Goal: Connect with others: Connect with others

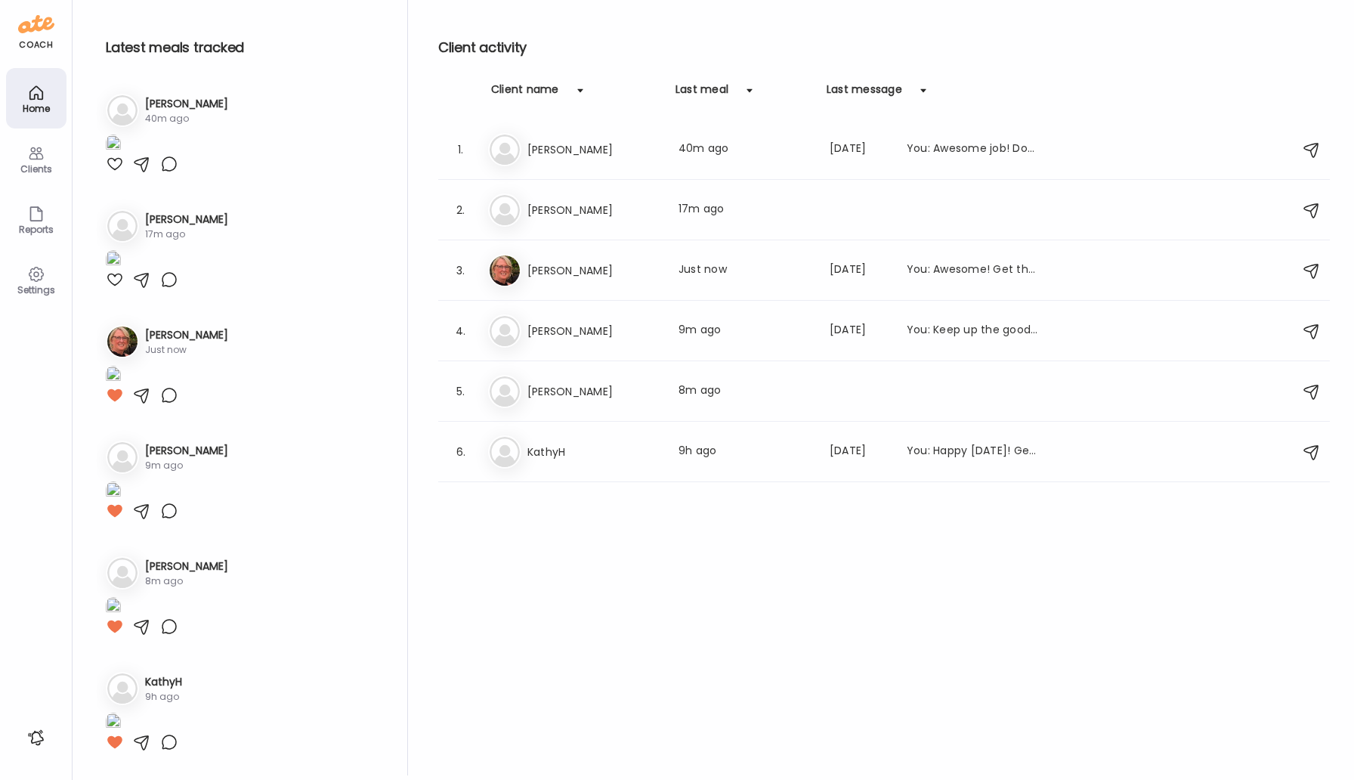
scroll to position [1489, 0]
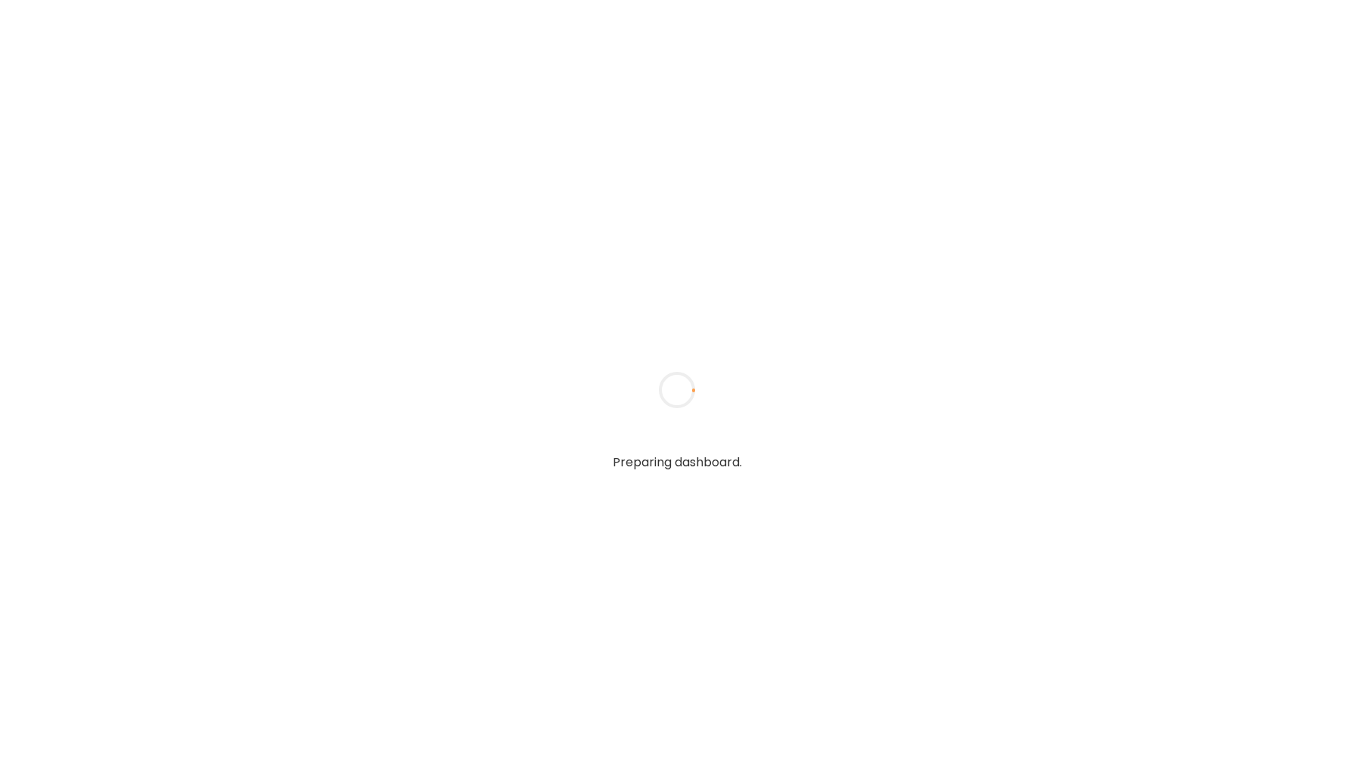
type input "*****"
type input "**********"
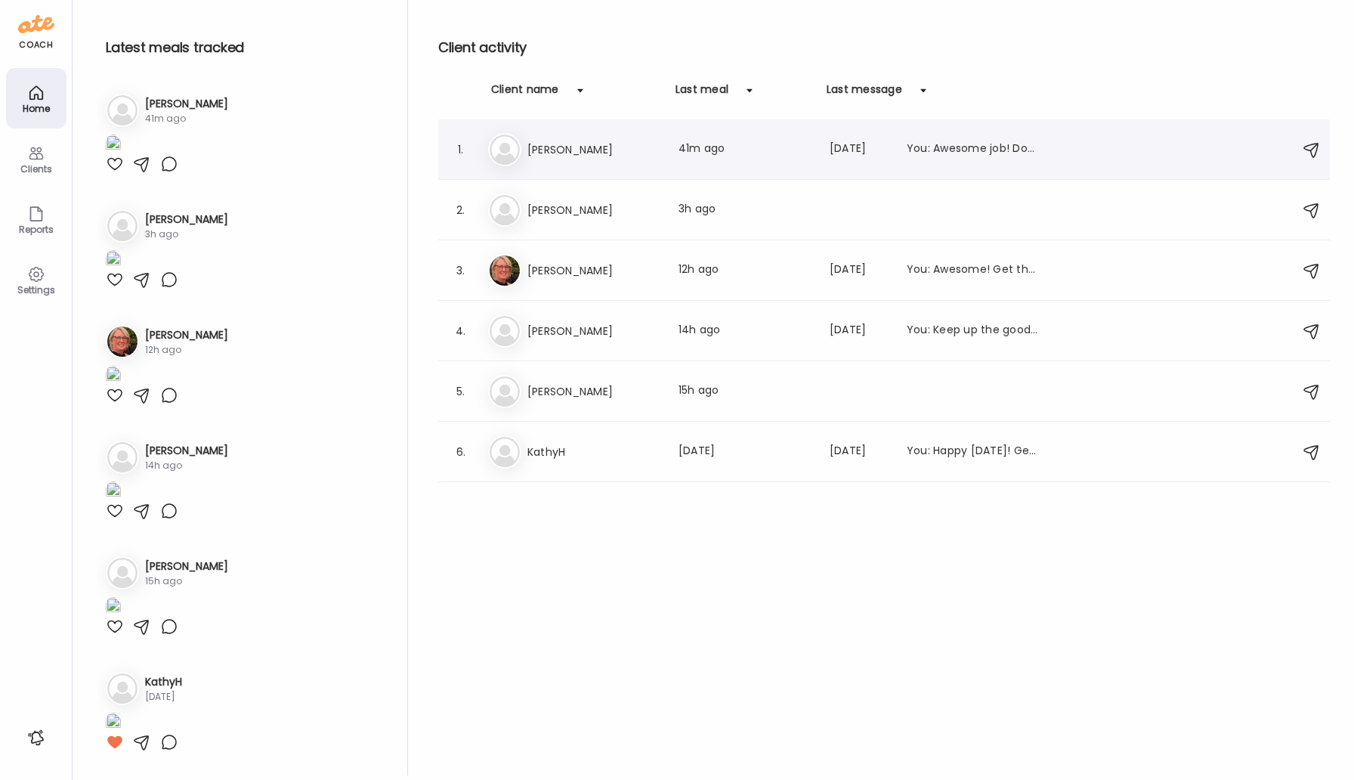
type input "**********"
click at [551, 141] on h3 "[PERSON_NAME]" at bounding box center [593, 150] width 133 height 18
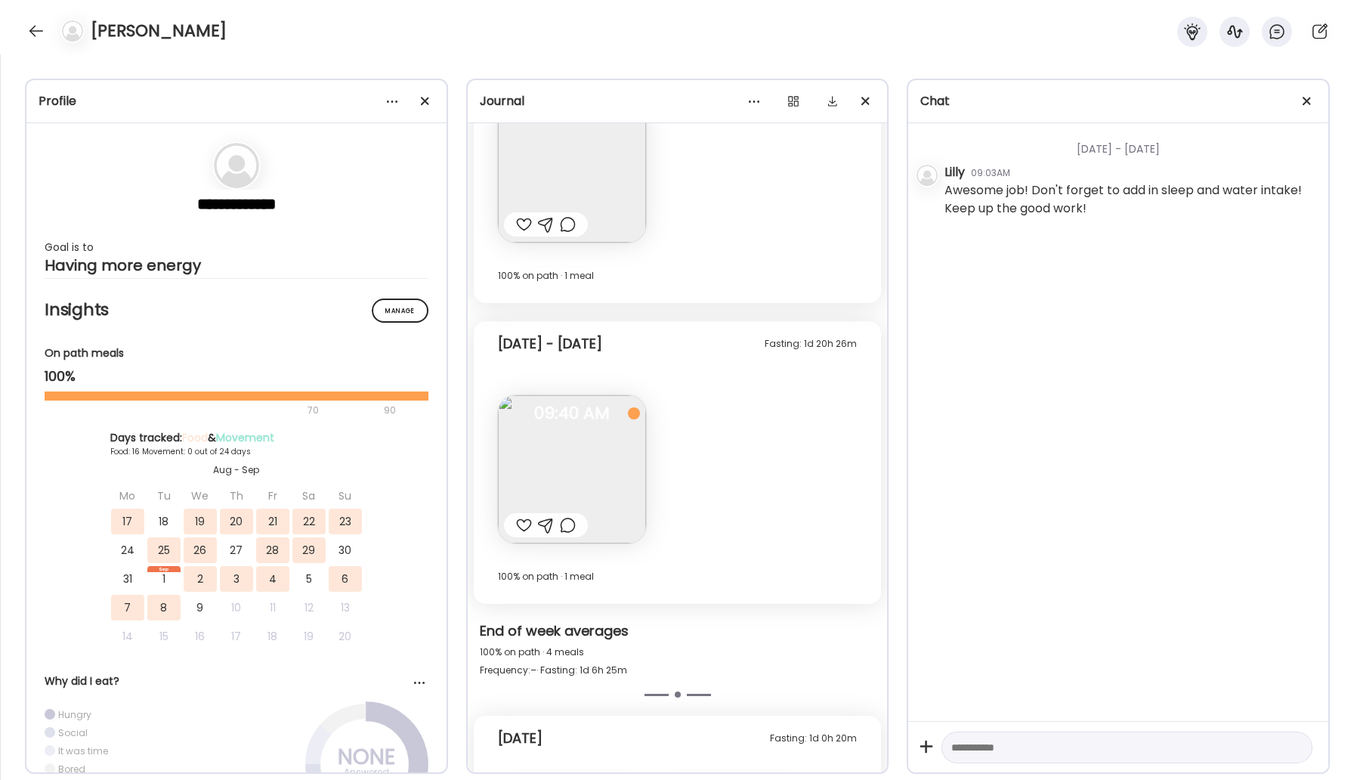
scroll to position [10940, 0]
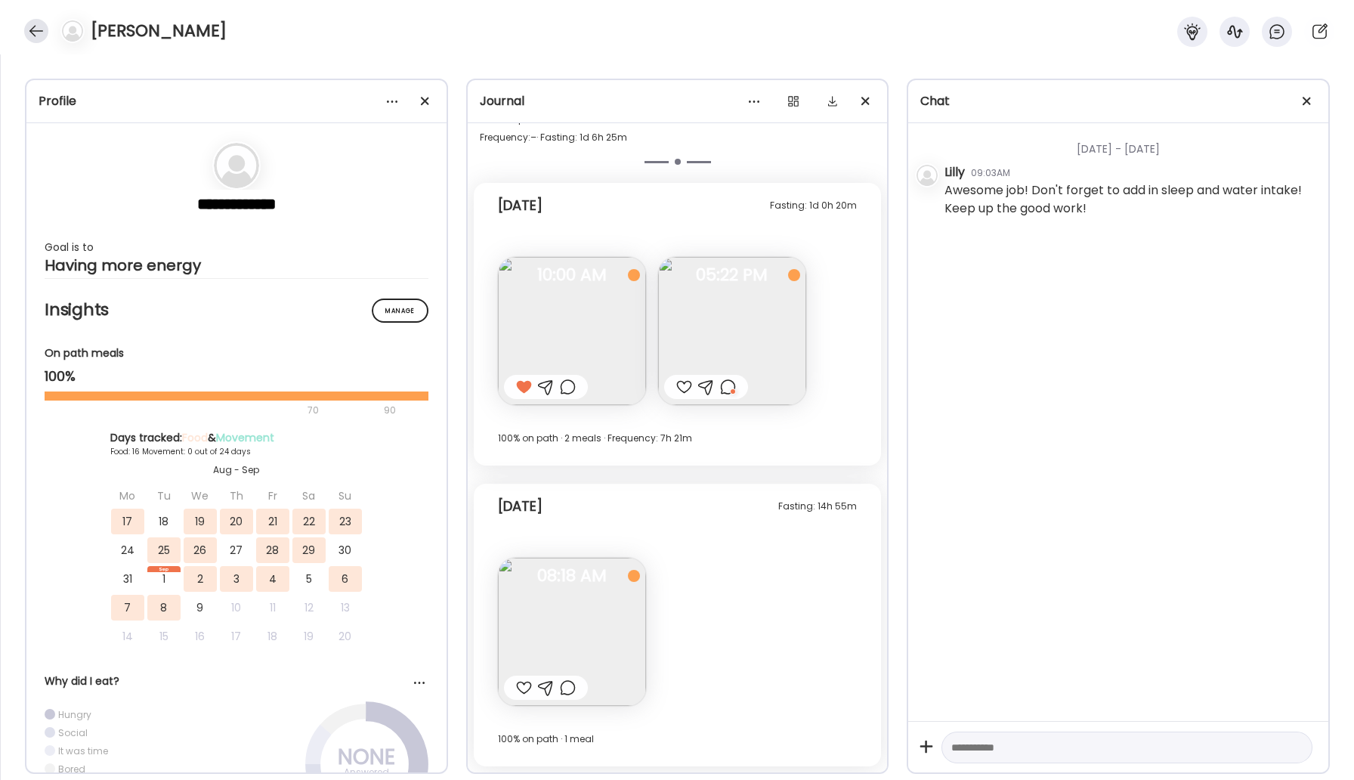
click at [33, 34] on div at bounding box center [36, 31] width 24 height 24
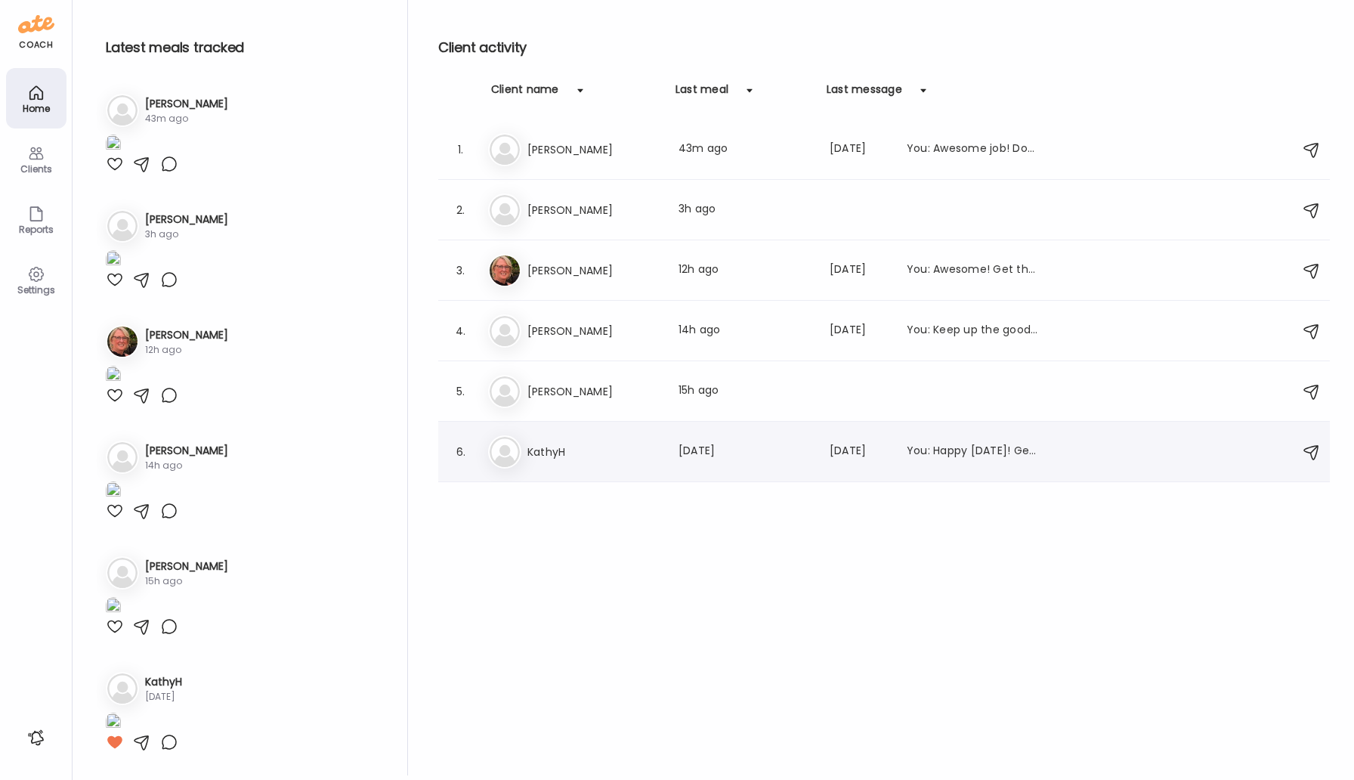
click at [546, 453] on h3 "KathyH" at bounding box center [593, 452] width 133 height 18
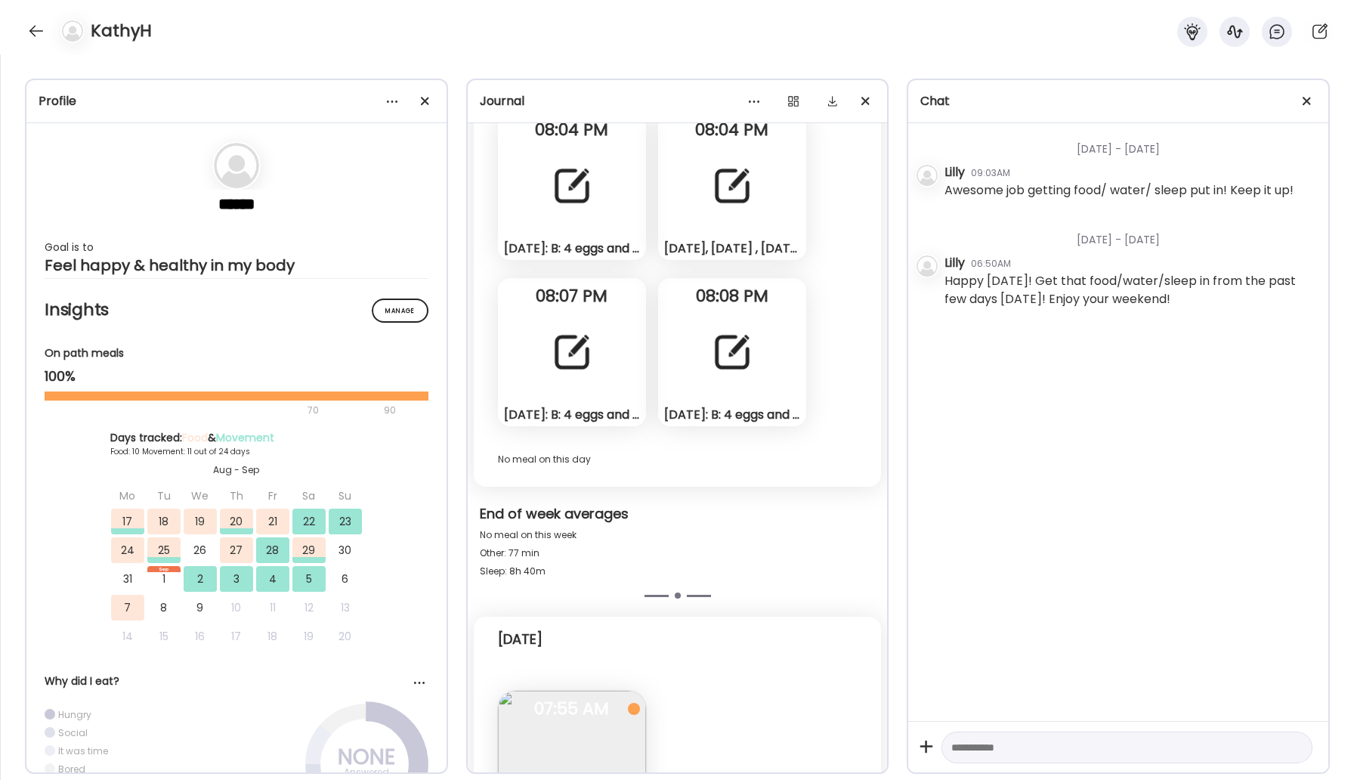
scroll to position [13666, 0]
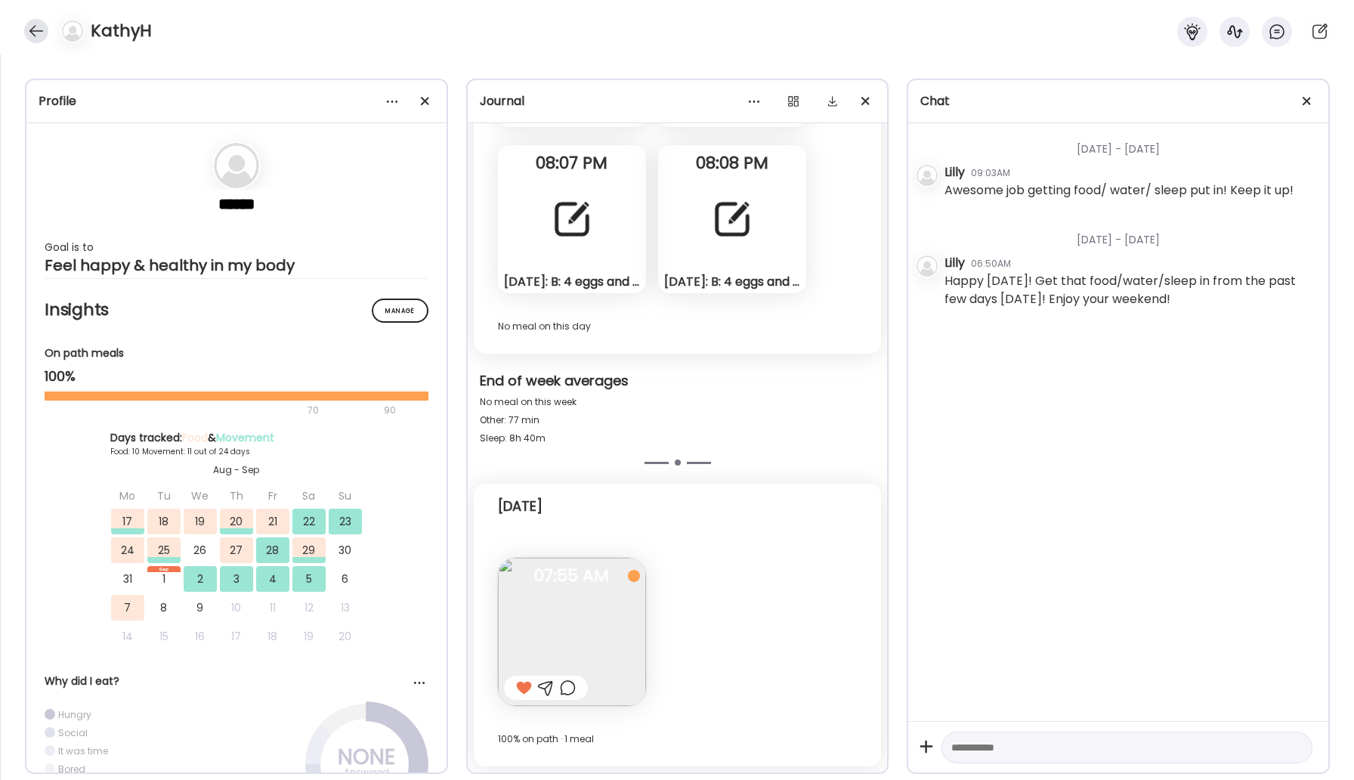
click at [33, 26] on div at bounding box center [36, 31] width 24 height 24
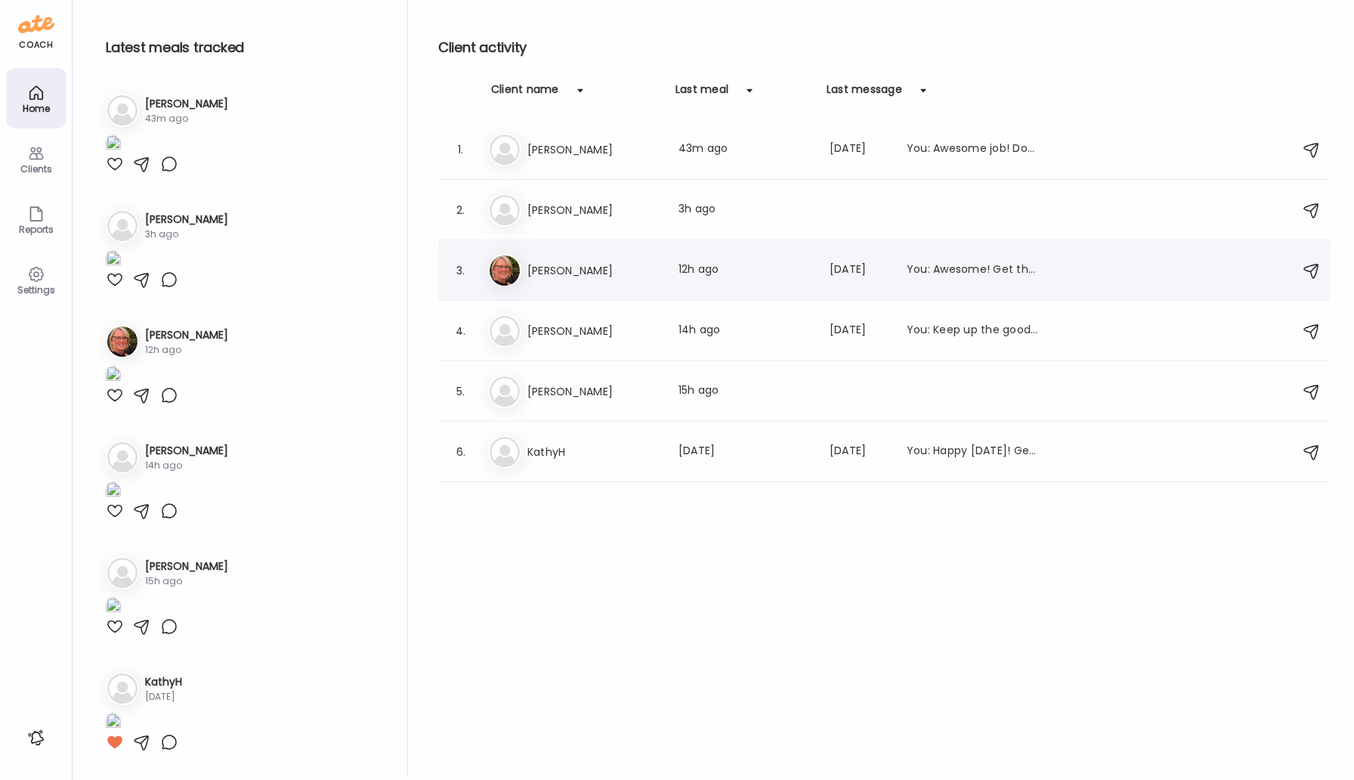
click at [580, 267] on h3 "[PERSON_NAME]" at bounding box center [593, 270] width 133 height 18
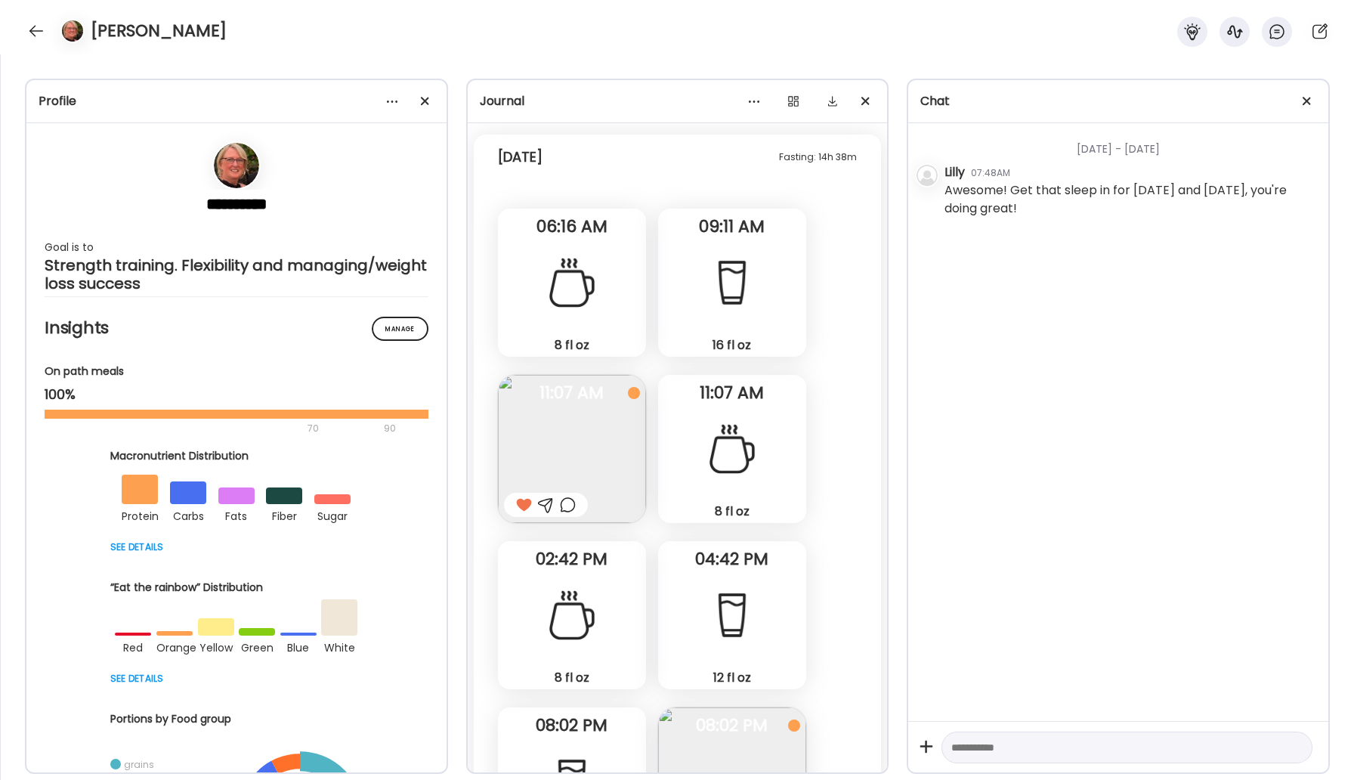
scroll to position [24685, 0]
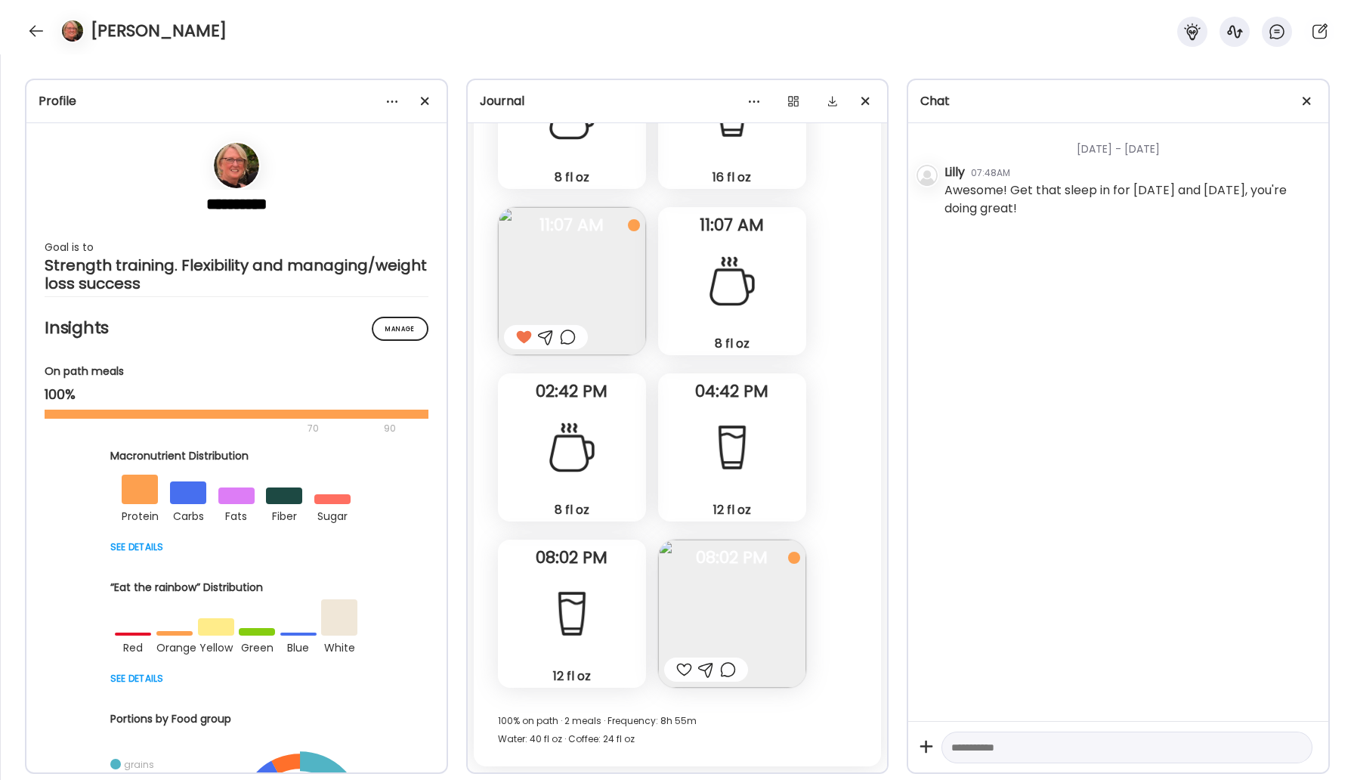
click at [685, 665] on div at bounding box center [684, 669] width 16 height 18
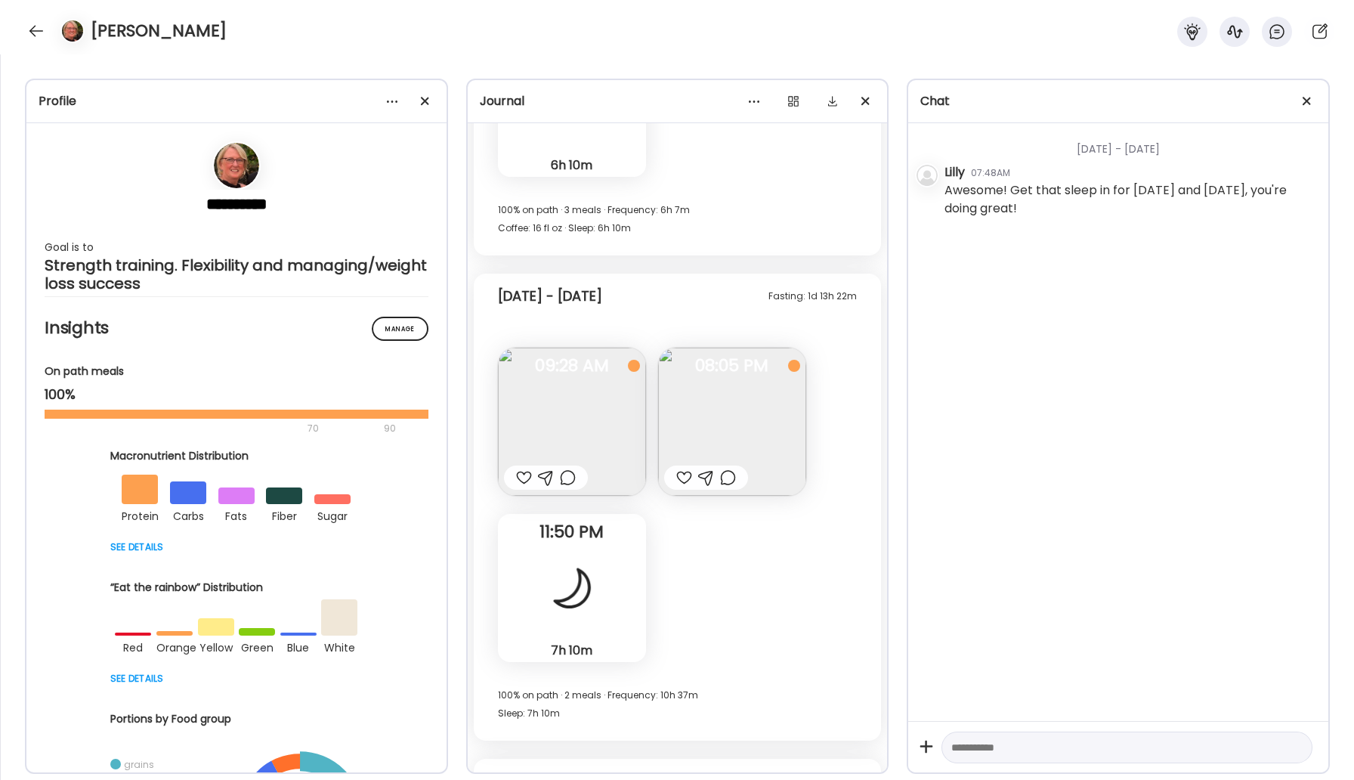
scroll to position [23061, 0]
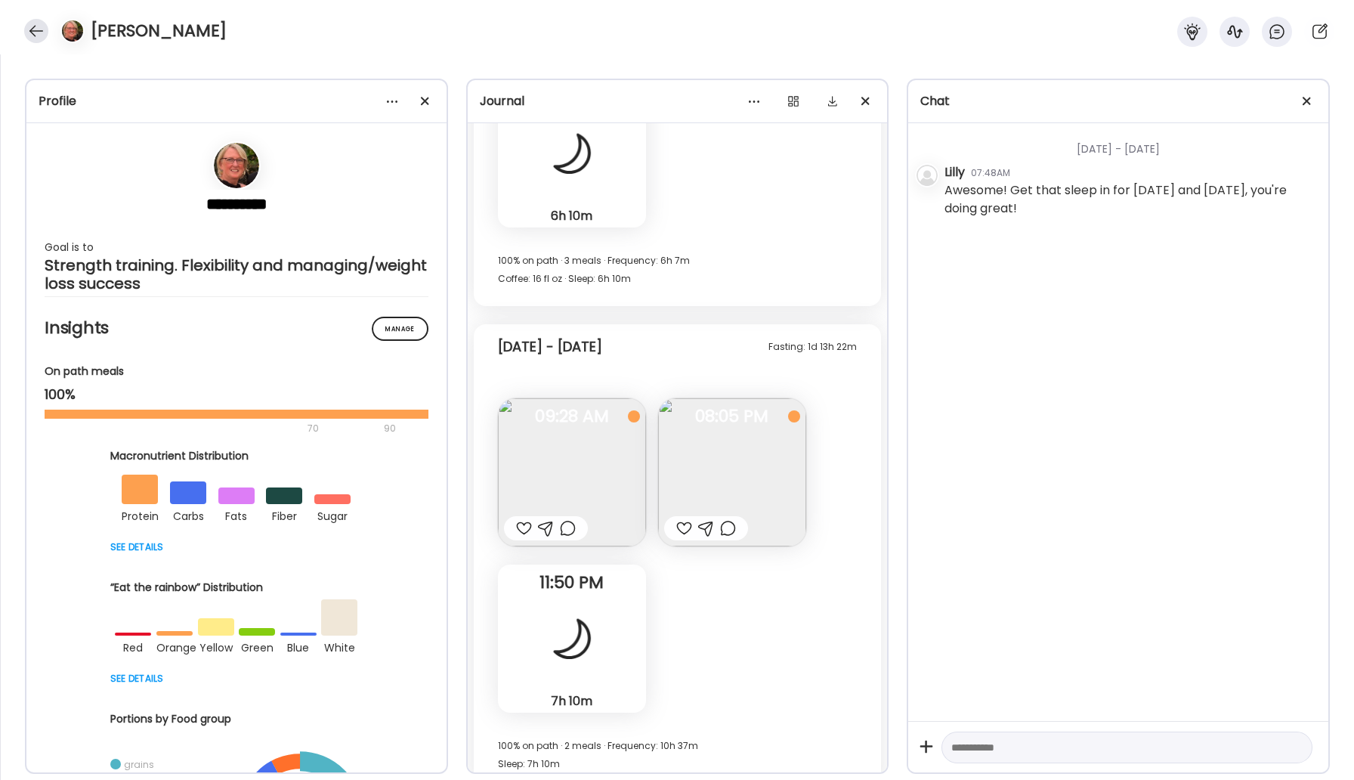
click at [38, 30] on div at bounding box center [36, 31] width 24 height 24
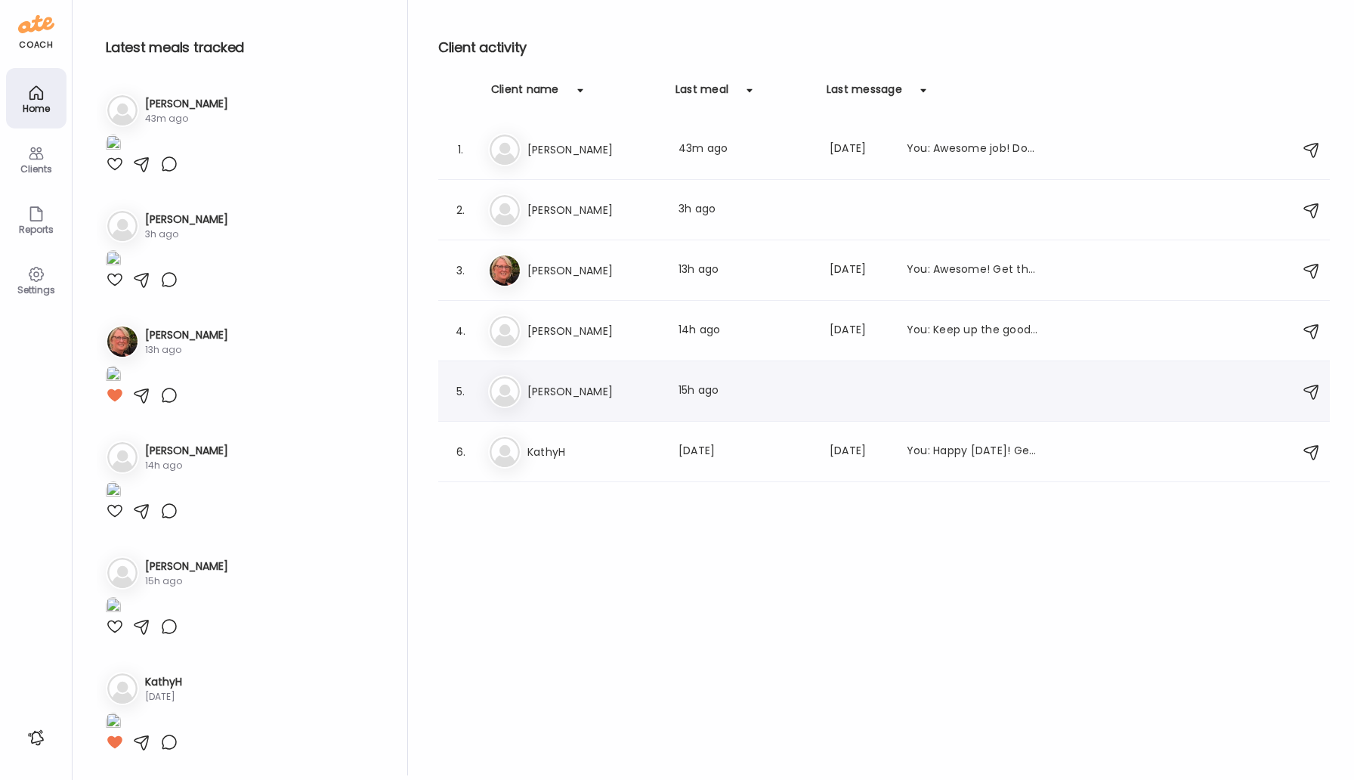
click at [536, 396] on h3 "[PERSON_NAME]" at bounding box center [593, 391] width 133 height 18
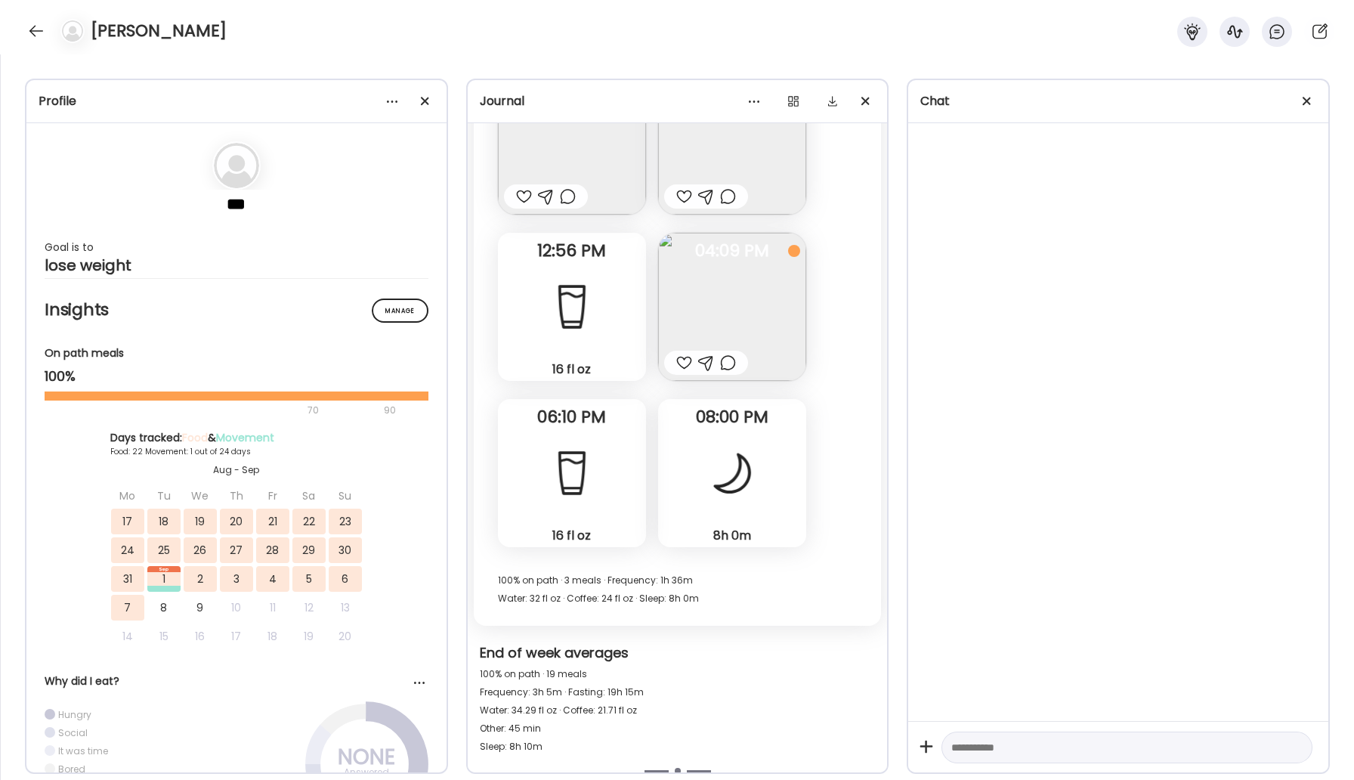
scroll to position [18059, 0]
